Goal: Task Accomplishment & Management: Manage account settings

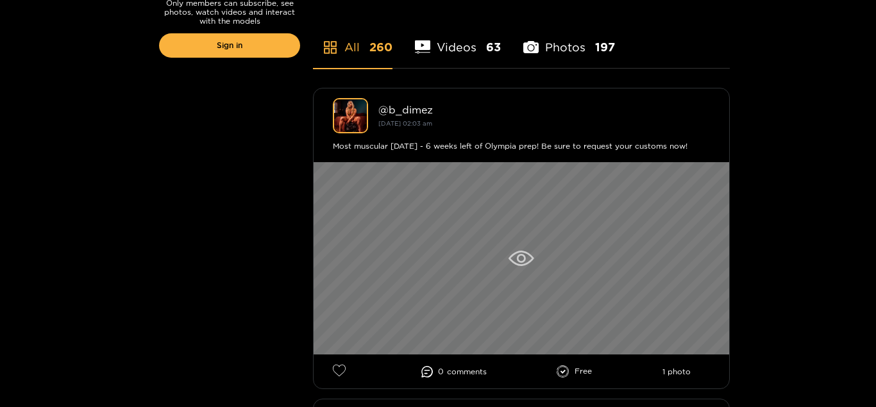
scroll to position [327, 0]
click at [527, 259] on icon at bounding box center [521, 258] width 25 height 15
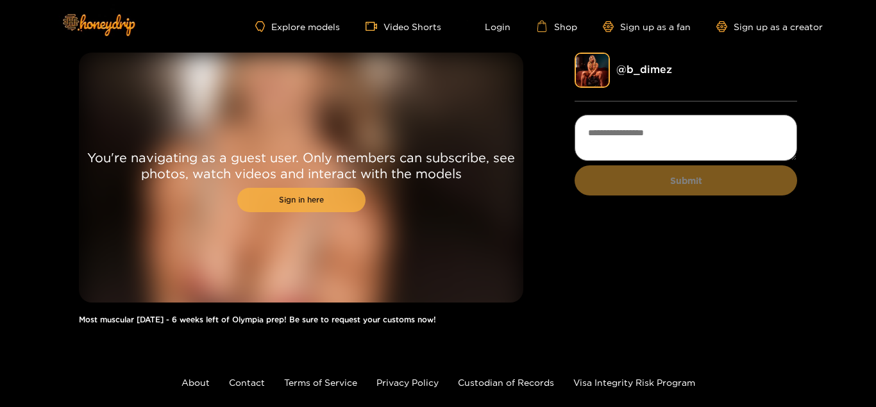
click at [297, 203] on link "Sign in here" at bounding box center [301, 200] width 128 height 24
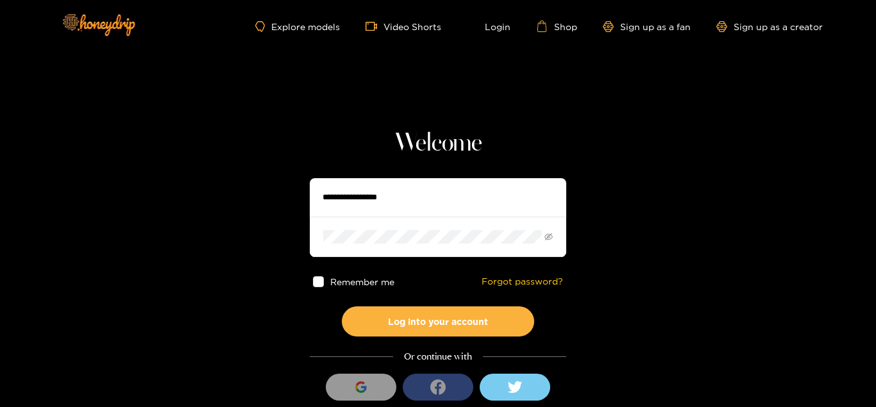
scroll to position [49, 0]
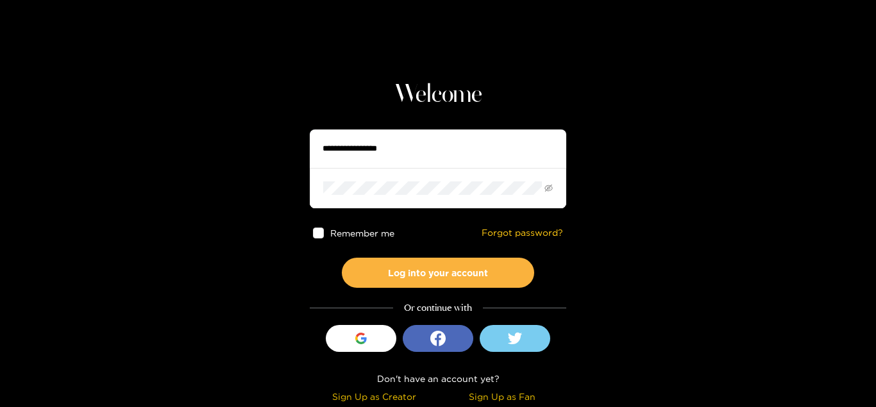
click at [373, 147] on input "text" at bounding box center [438, 149] width 257 height 38
type input "********"
click at [321, 232] on span at bounding box center [318, 233] width 11 height 11
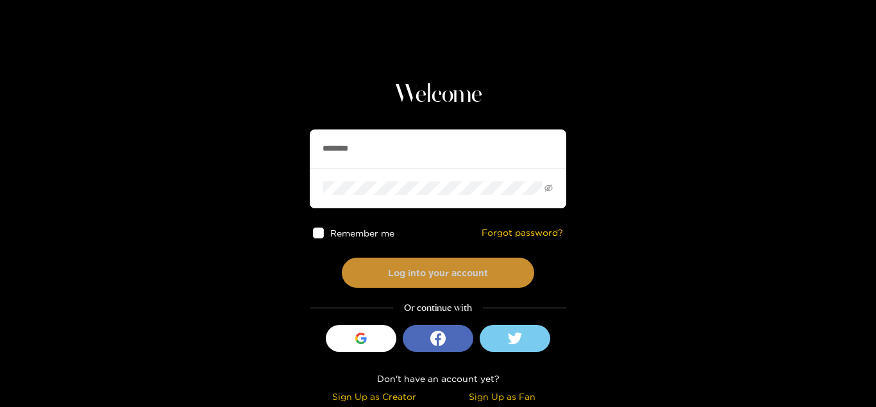
click at [430, 280] on button "Log into your account" at bounding box center [438, 273] width 192 height 30
click at [432, 278] on button "Log into your account" at bounding box center [438, 273] width 192 height 30
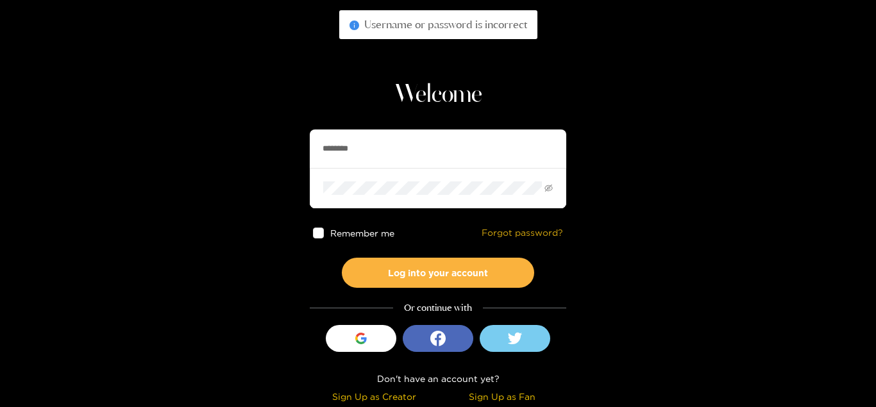
click at [527, 233] on link "Forgot password?" at bounding box center [522, 233] width 81 height 11
